Goal: Transaction & Acquisition: Book appointment/travel/reservation

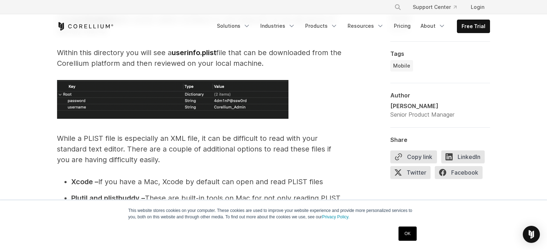
scroll to position [3950, 0]
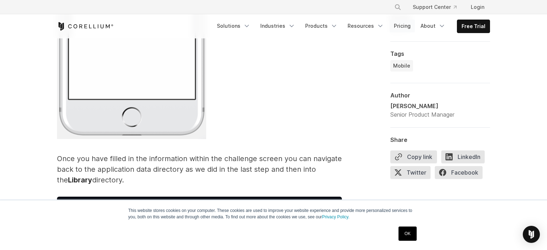
click at [407, 24] on link "Pricing" at bounding box center [402, 26] width 25 height 13
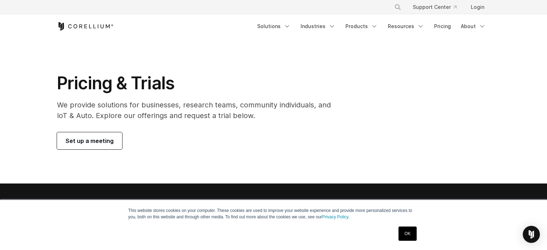
click at [95, 28] on icon "Corellium Home" at bounding box center [85, 26] width 57 height 9
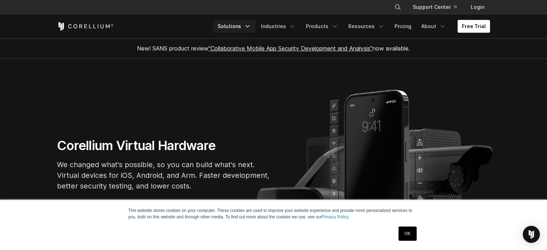
click at [251, 25] on icon "Navigation Menu" at bounding box center [247, 26] width 7 height 7
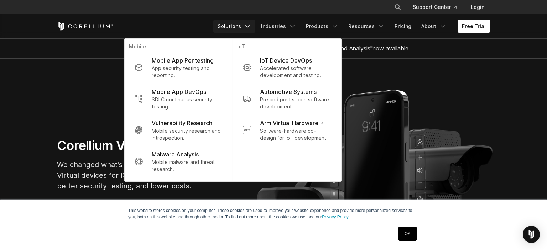
click at [251, 25] on icon "Navigation Menu" at bounding box center [247, 26] width 7 height 7
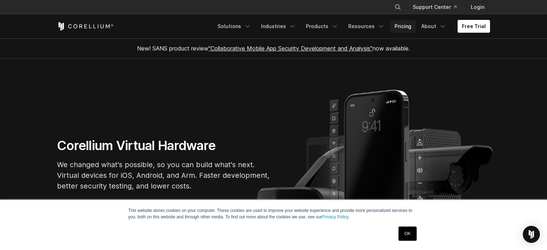
click at [407, 27] on link "Pricing" at bounding box center [402, 26] width 25 height 13
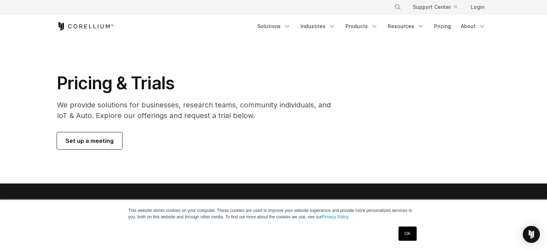
click at [79, 140] on span "Set up a meeting" at bounding box center [90, 141] width 48 height 9
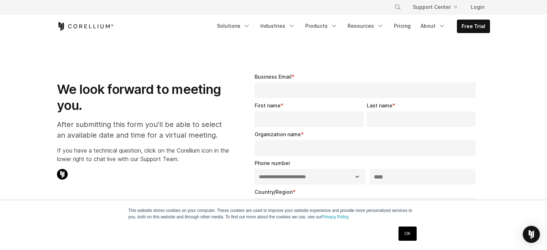
select select "**"
